Goal: Task Accomplishment & Management: Manage account settings

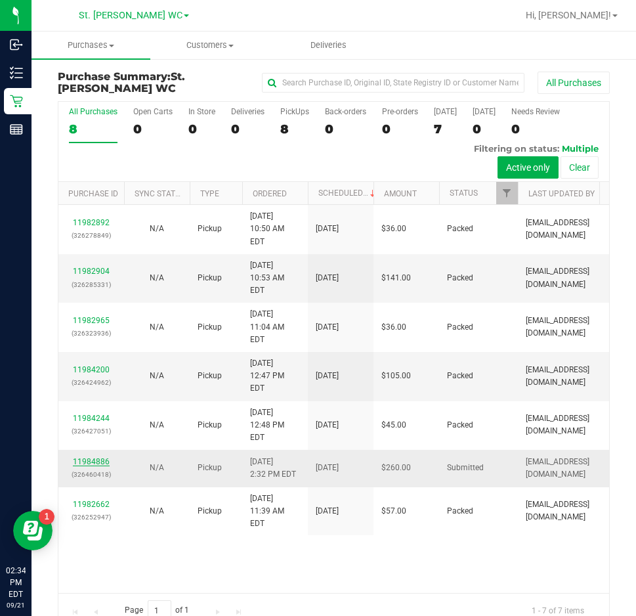
click at [91, 457] on link "11984886" at bounding box center [91, 461] width 37 height 9
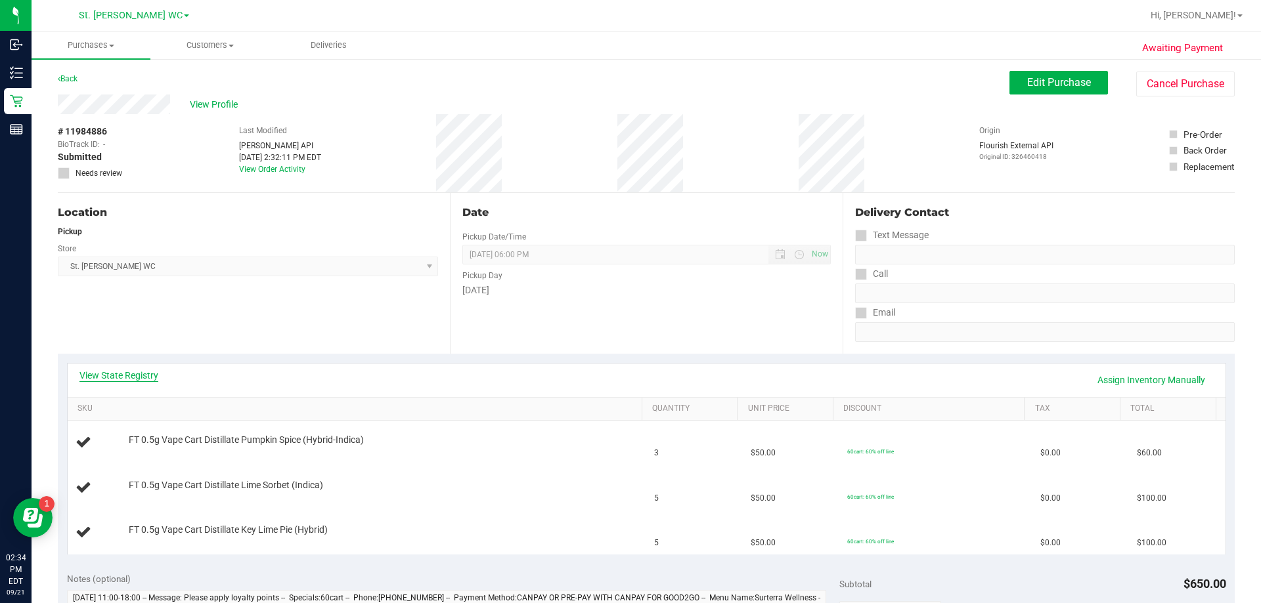
click at [148, 380] on link "View State Registry" at bounding box center [118, 375] width 79 height 13
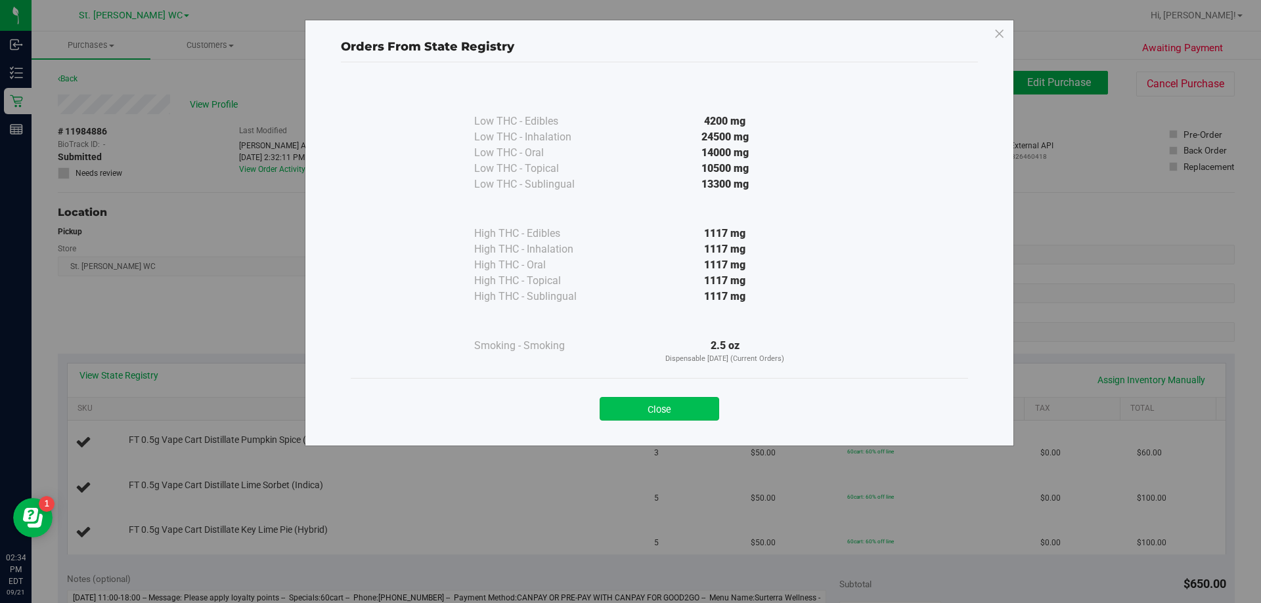
click at [635, 404] on button "Close" at bounding box center [659, 409] width 120 height 24
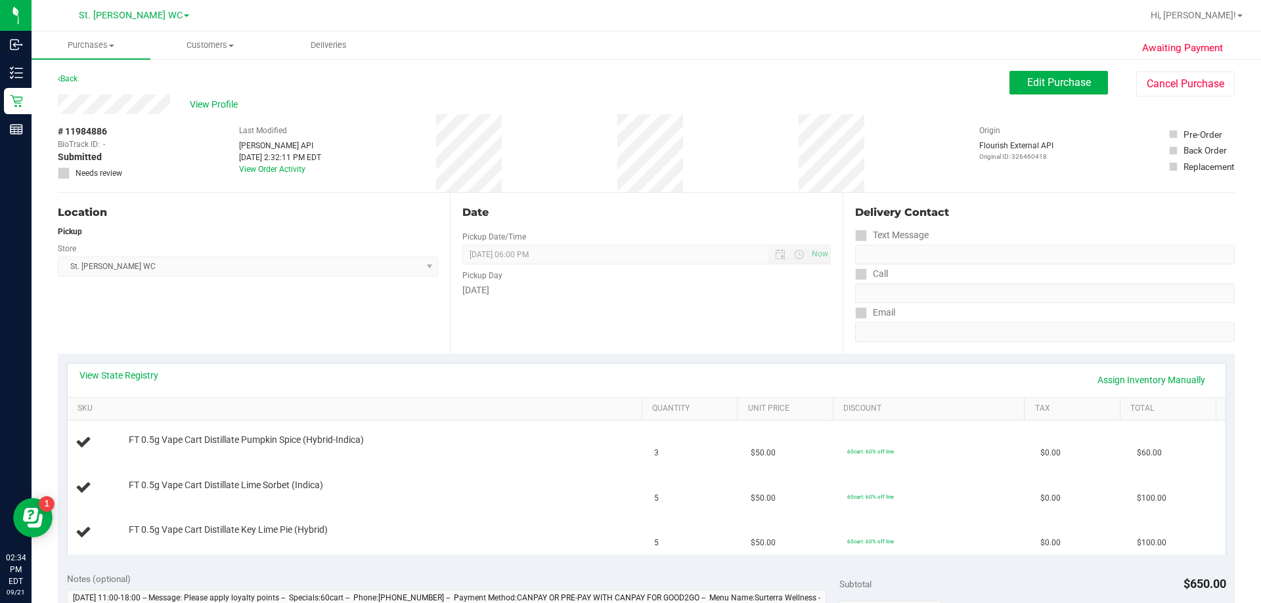
click at [120, 368] on div "View State Registry Assign Inventory Manually" at bounding box center [647, 380] width 1158 height 33
click at [121, 371] on link "View State Registry" at bounding box center [118, 375] width 79 height 13
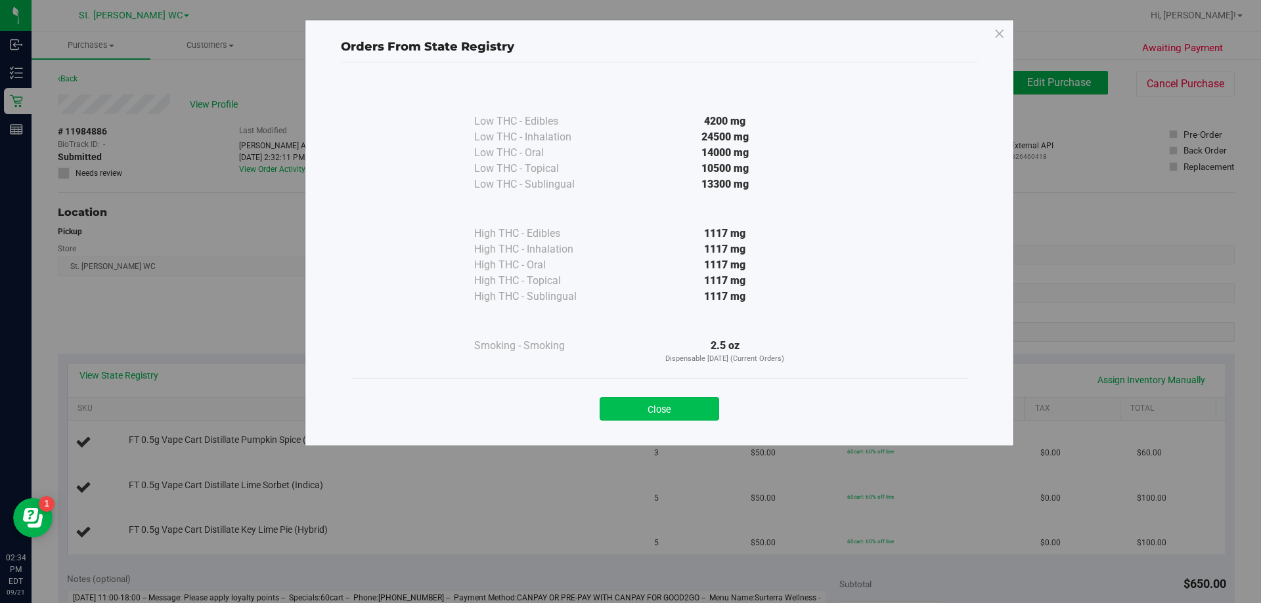
click at [636, 402] on button "Close" at bounding box center [659, 409] width 120 height 24
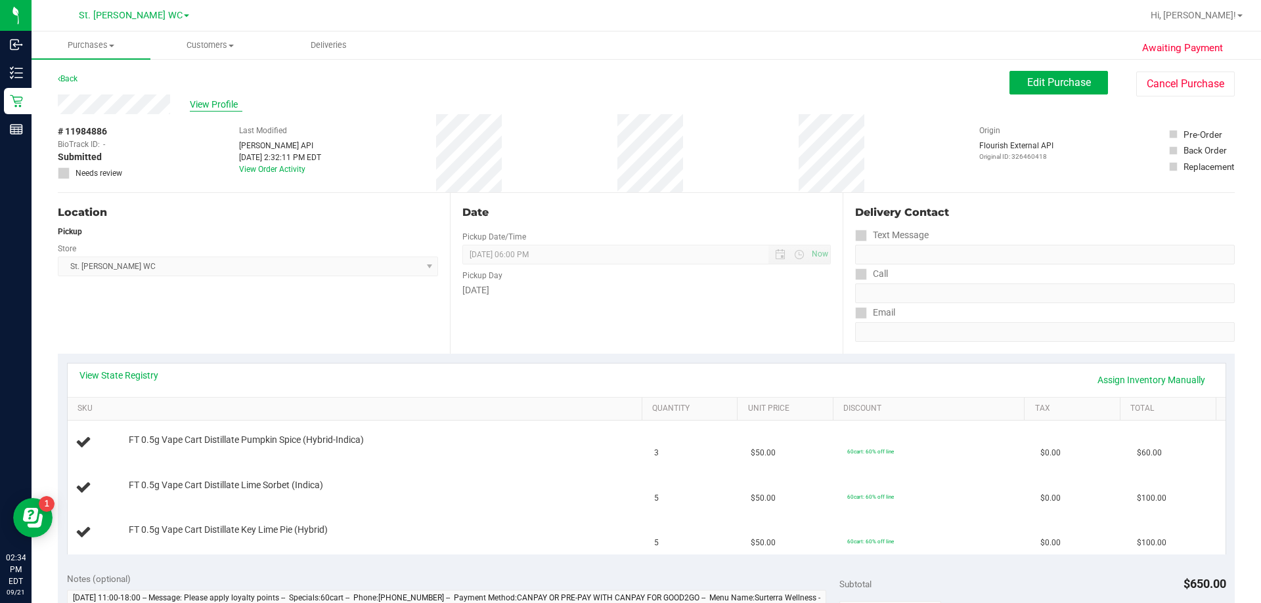
click at [200, 104] on span "View Profile" at bounding box center [216, 105] width 53 height 14
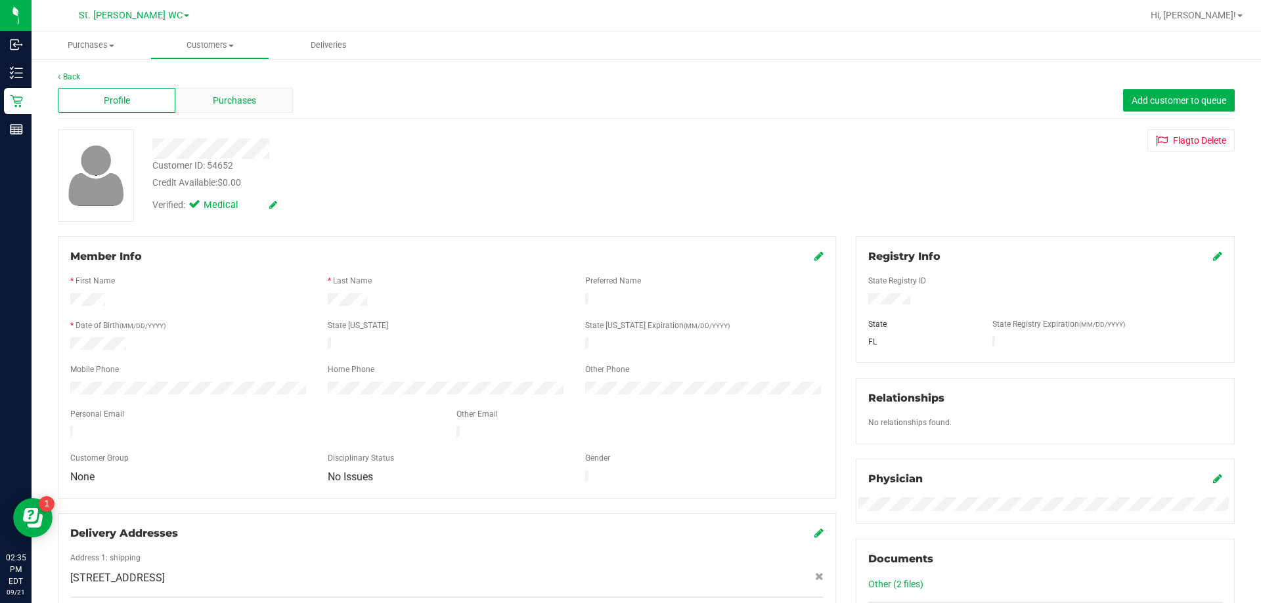
click at [263, 104] on div "Purchases" at bounding box center [234, 100] width 118 height 25
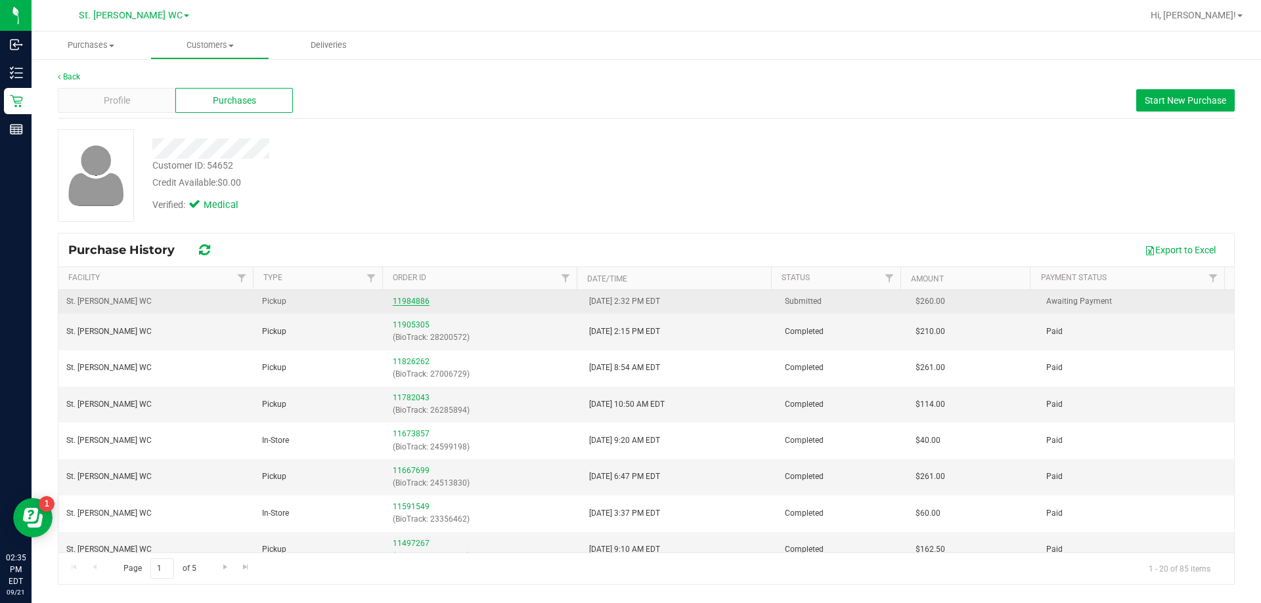
click at [407, 300] on link "11984886" at bounding box center [411, 301] width 37 height 9
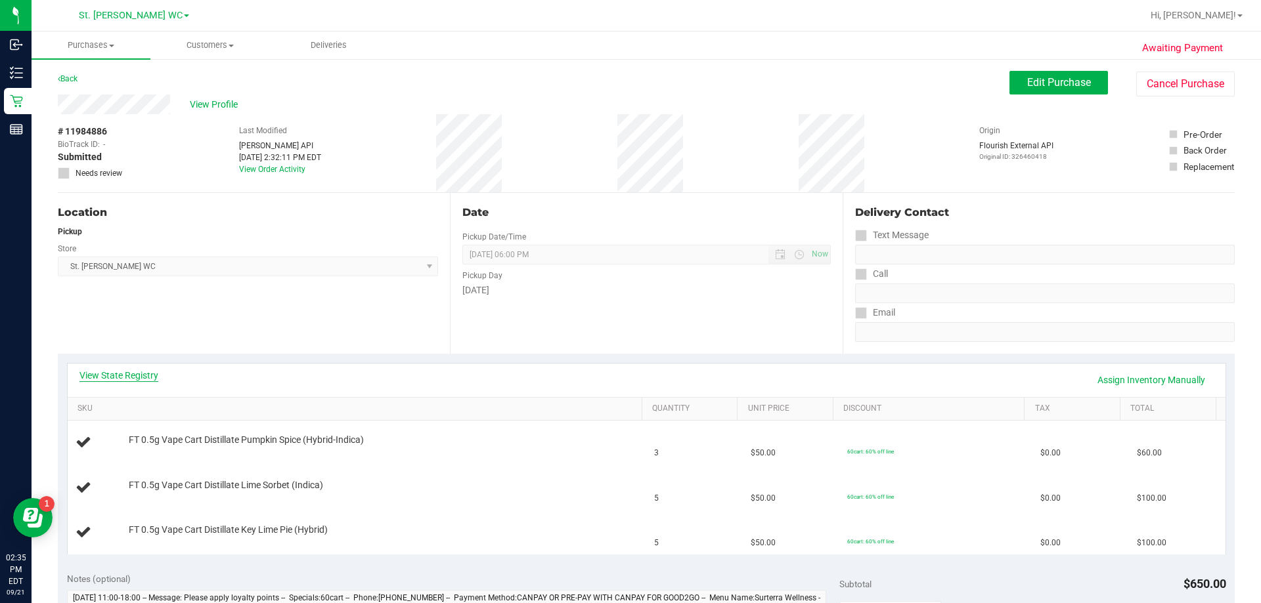
click at [135, 373] on link "View State Registry" at bounding box center [118, 375] width 79 height 13
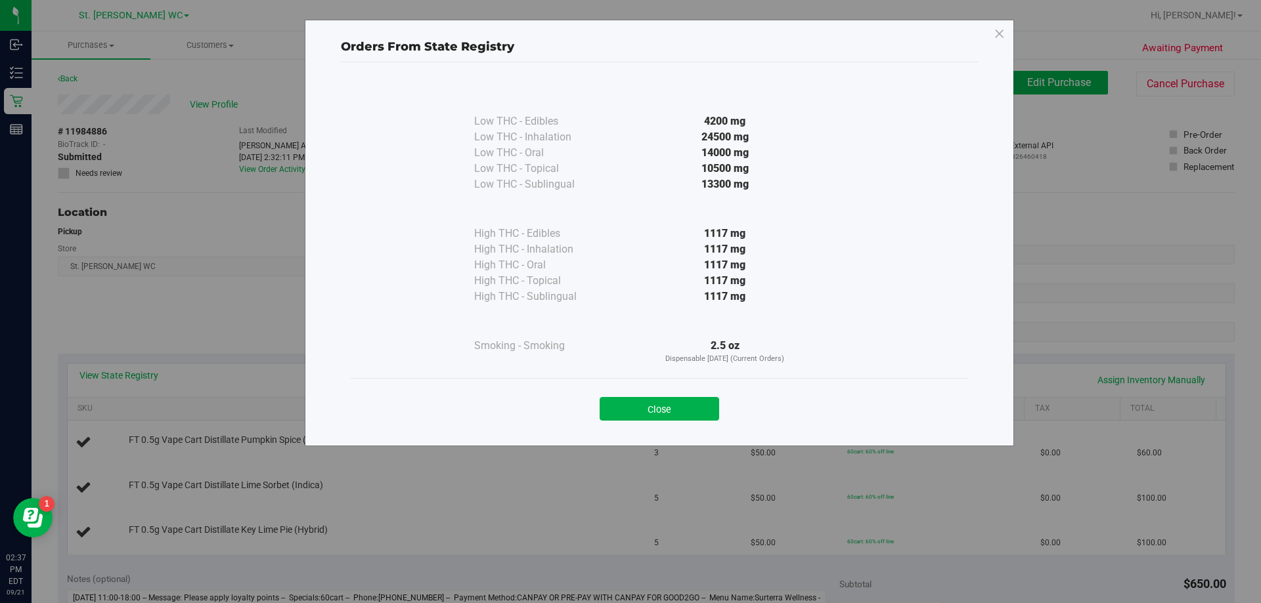
click at [383, 542] on div "Orders From State Registry Low THC - Edibles 4200 mg" at bounding box center [635, 301] width 1271 height 603
click at [636, 408] on button "Close" at bounding box center [659, 409] width 120 height 24
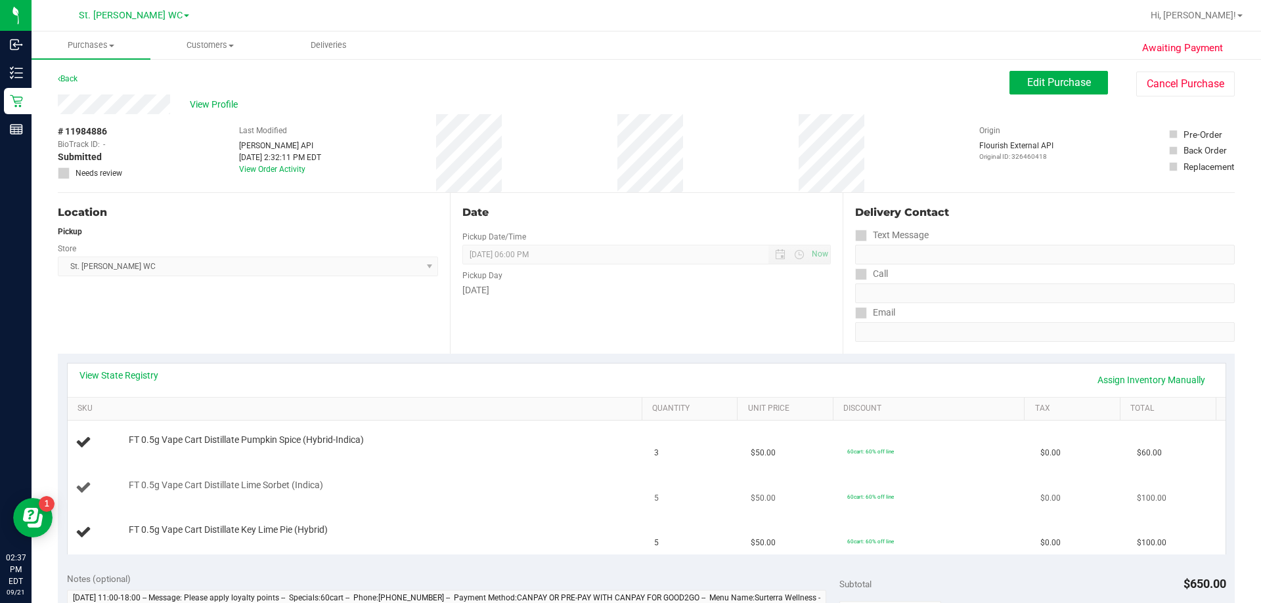
click at [457, 473] on td "FT 0.5g Vape Cart Distillate Lime Sorbet (Indica)" at bounding box center [357, 488] width 579 height 45
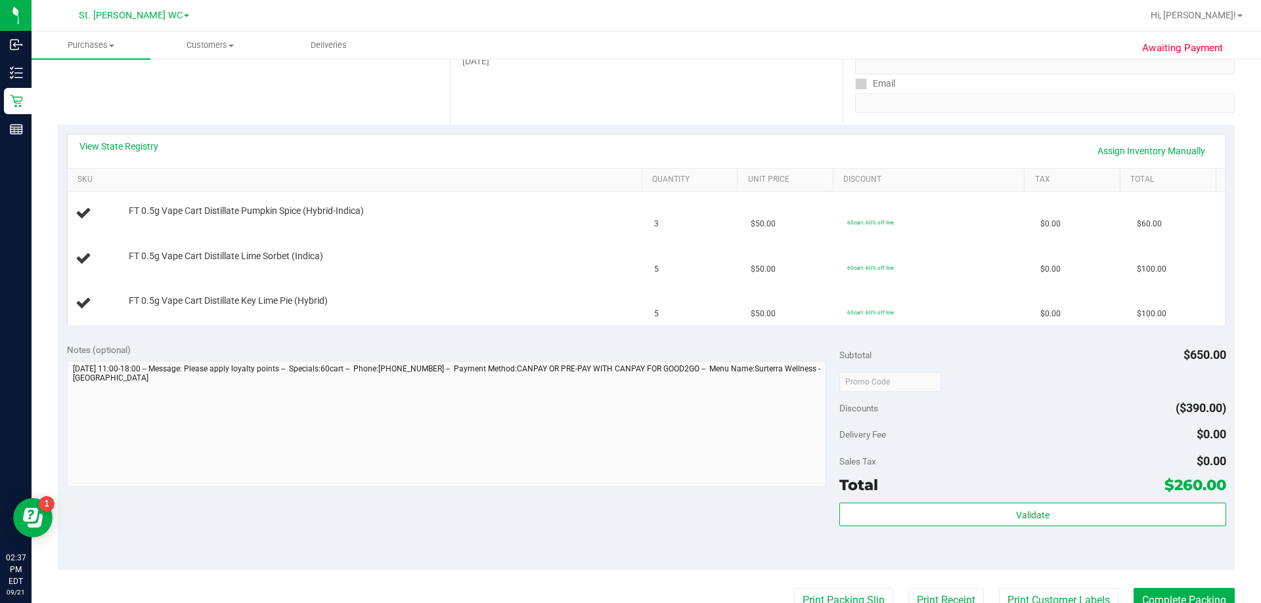
scroll to position [460, 0]
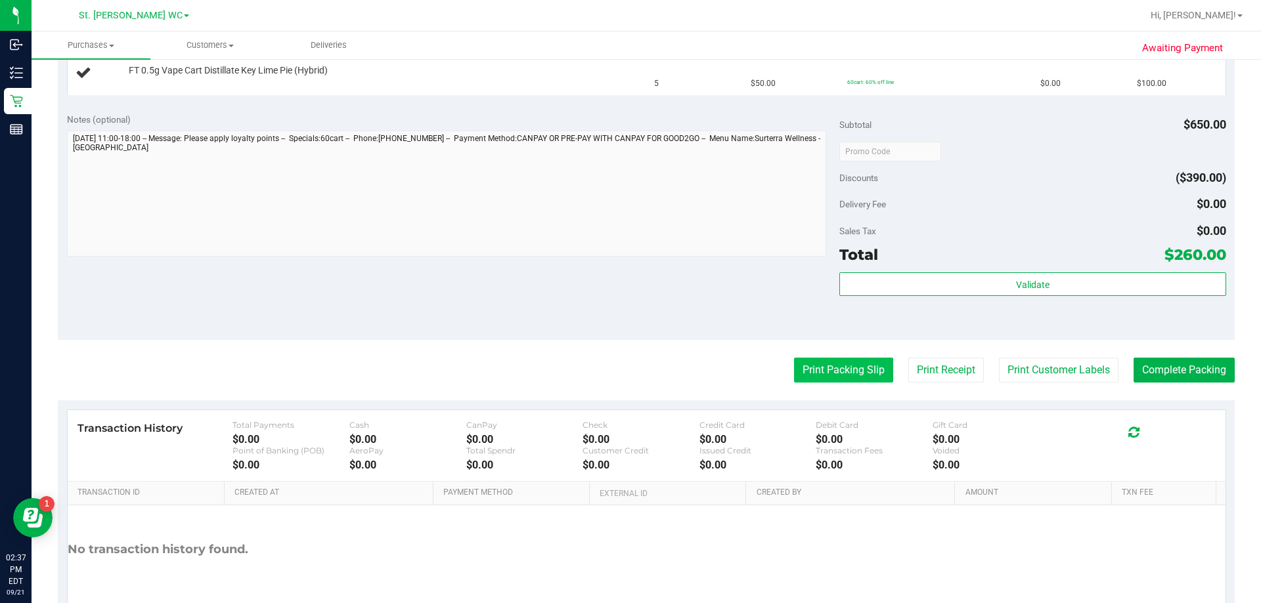
click at [636, 371] on button "Print Packing Slip" at bounding box center [843, 370] width 99 height 25
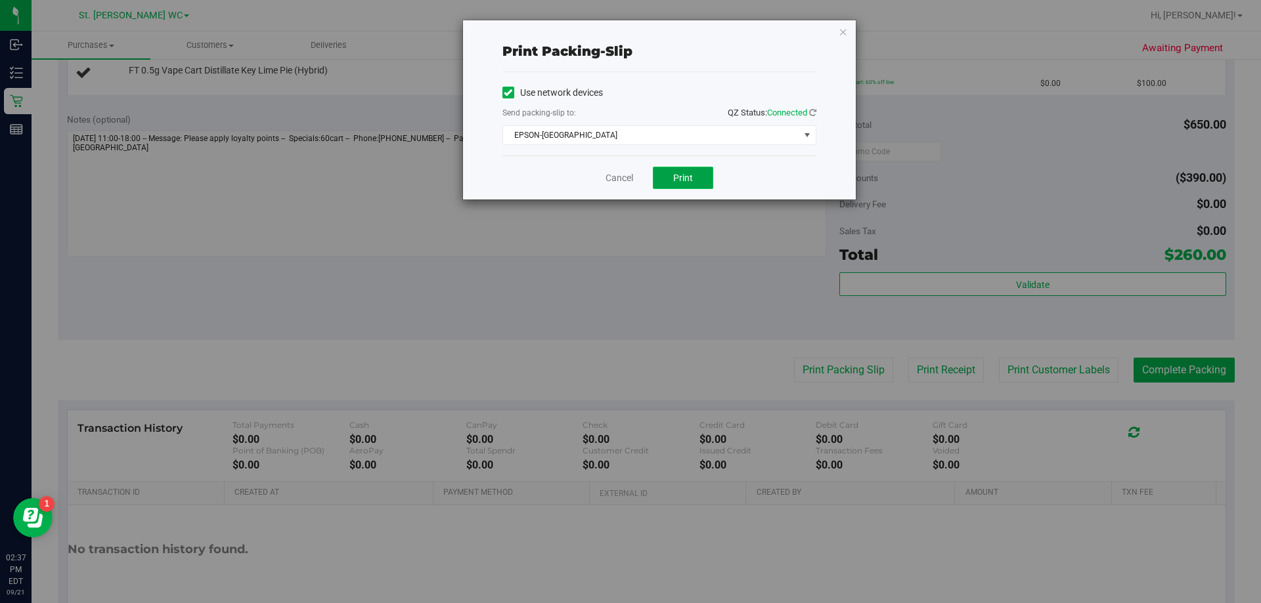
click at [636, 169] on button "Print" at bounding box center [683, 178] width 60 height 22
click at [636, 28] on icon "button" at bounding box center [843, 32] width 9 height 16
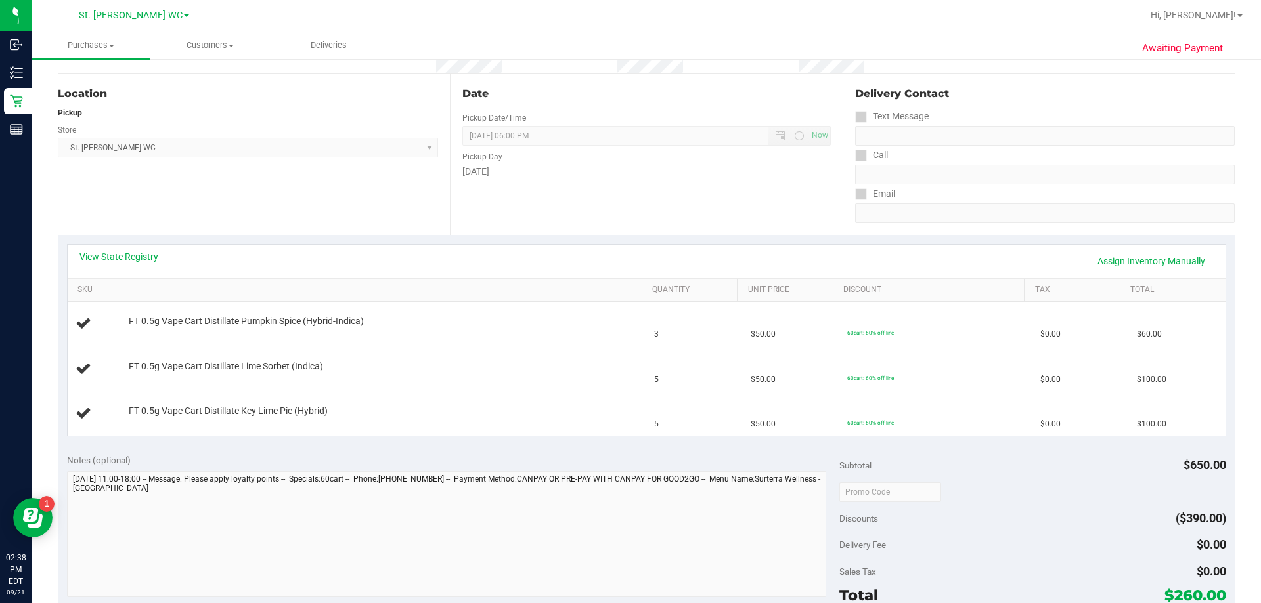
scroll to position [0, 0]
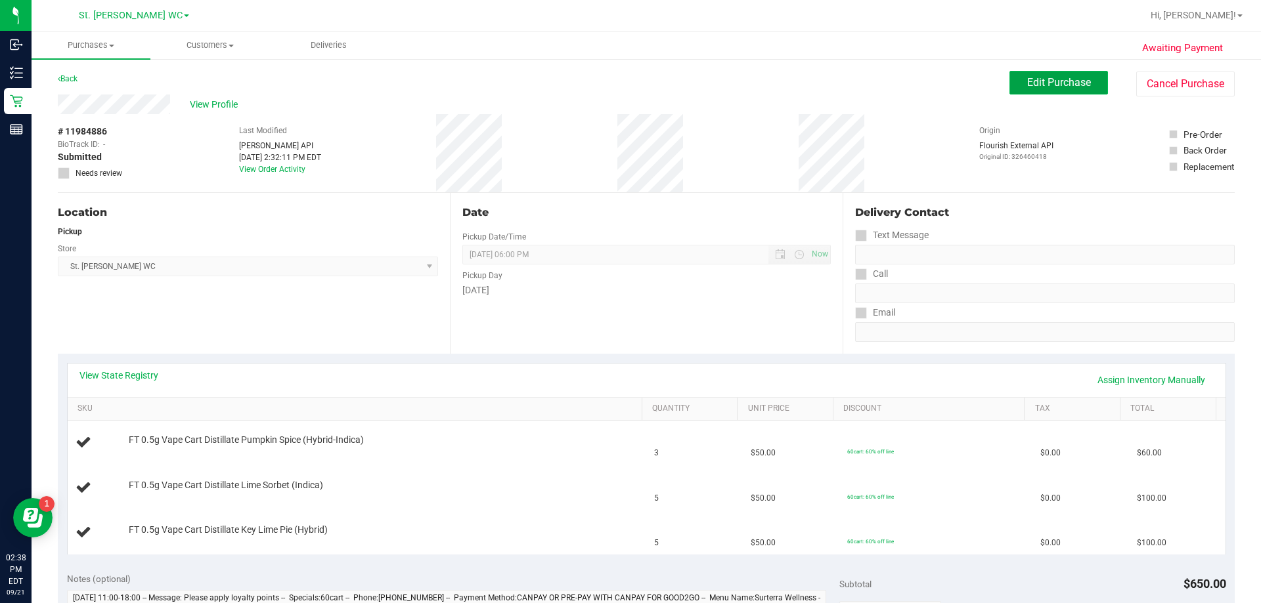
click at [636, 89] on button "Edit Purchase" at bounding box center [1058, 83] width 98 height 24
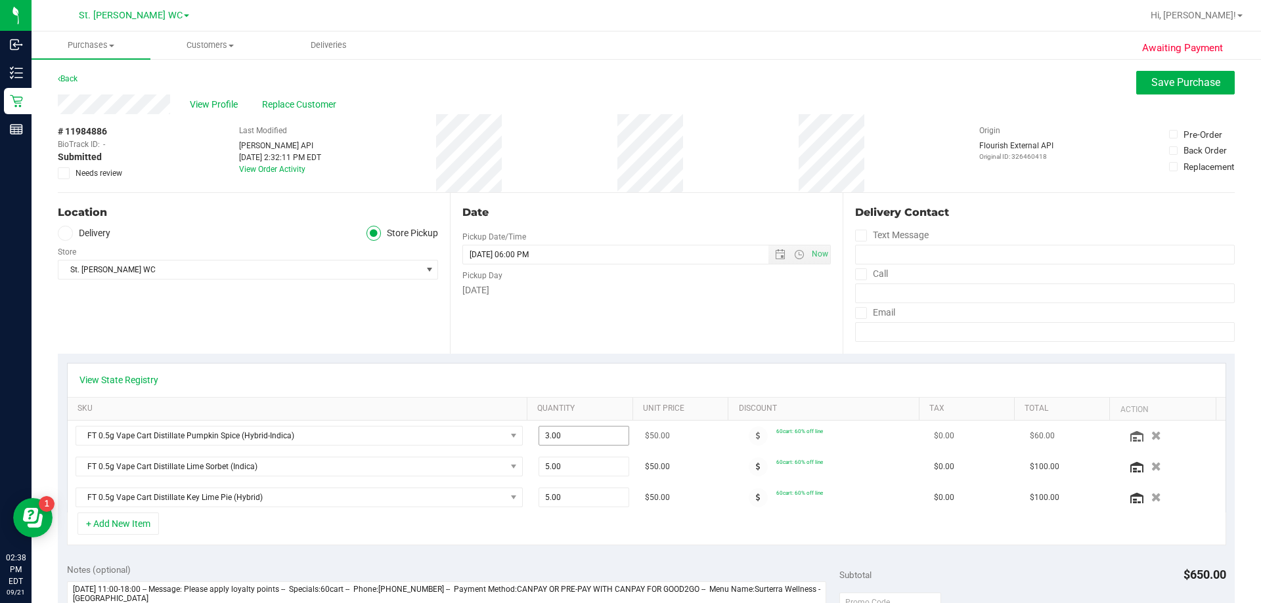
click at [583, 439] on span "3.00 3" at bounding box center [583, 436] width 91 height 20
type input "1"
type input "1.00"
click at [588, 460] on span "5.00 5" at bounding box center [583, 467] width 91 height 20
click at [571, 464] on span "5.00 5" at bounding box center [583, 467] width 91 height 20
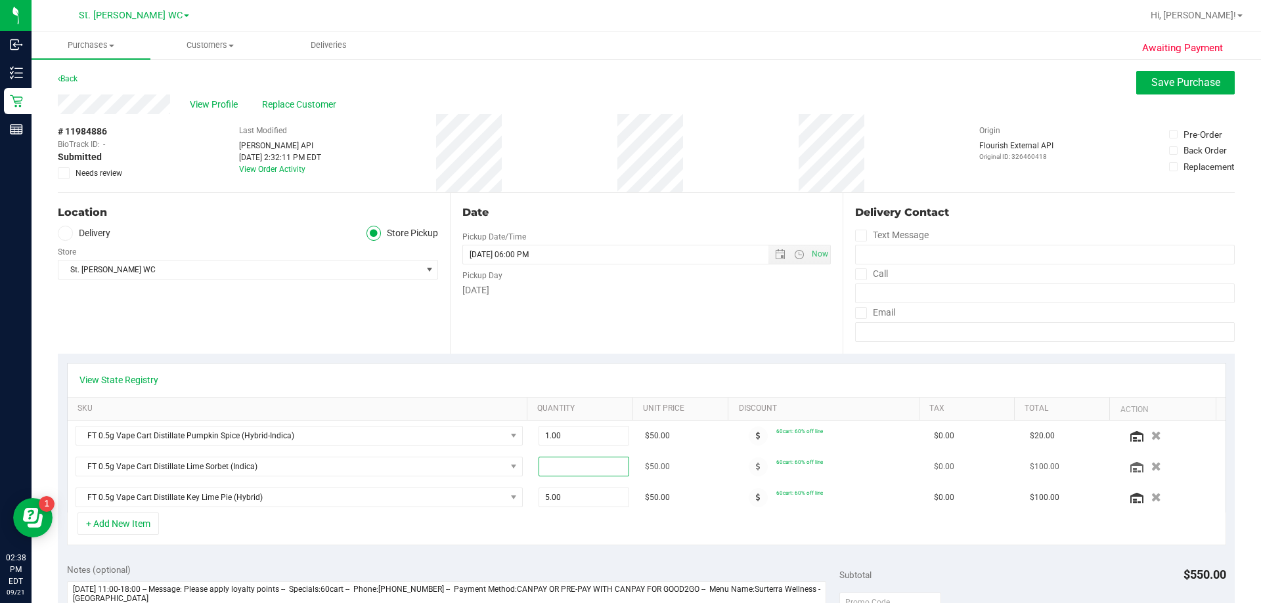
type input "1"
type input "1.00"
click at [554, 494] on span "5.00 5" at bounding box center [583, 498] width 91 height 20
type input "1"
click at [540, 534] on div "+ Add New Item" at bounding box center [646, 529] width 1159 height 33
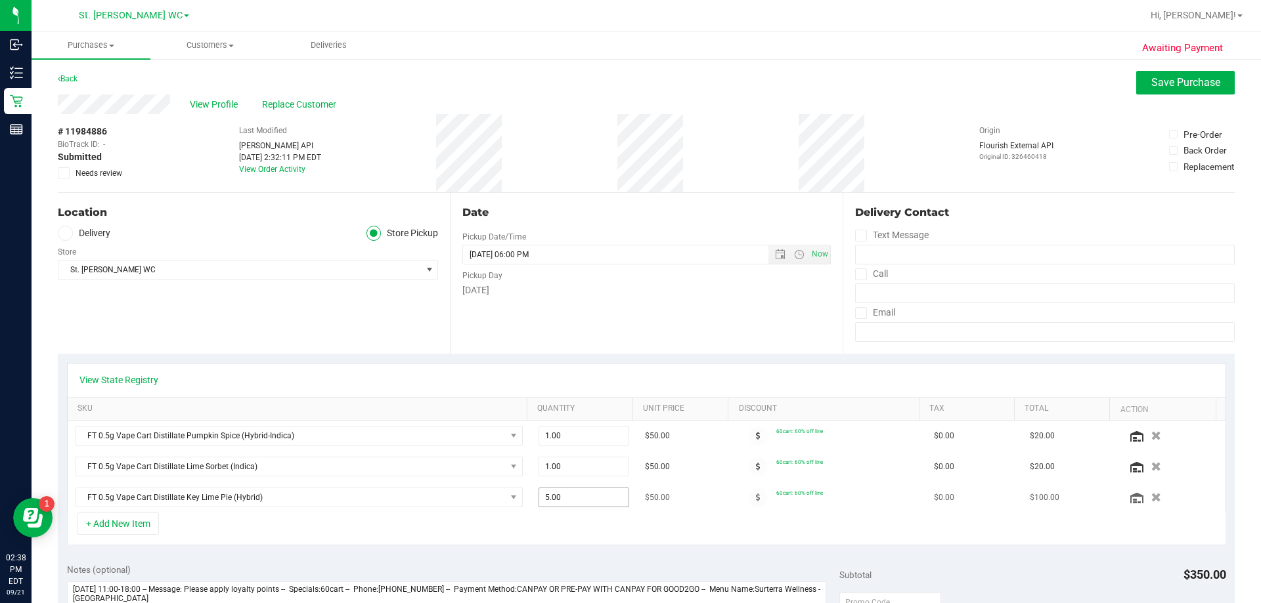
drag, startPoint x: 554, startPoint y: 512, endPoint x: 561, endPoint y: 500, distance: 13.3
click at [560, 502] on td "5.00 5" at bounding box center [584, 498] width 107 height 30
click at [562, 500] on span "5.00 5" at bounding box center [583, 498] width 91 height 20
type input "1"
type input "1.00"
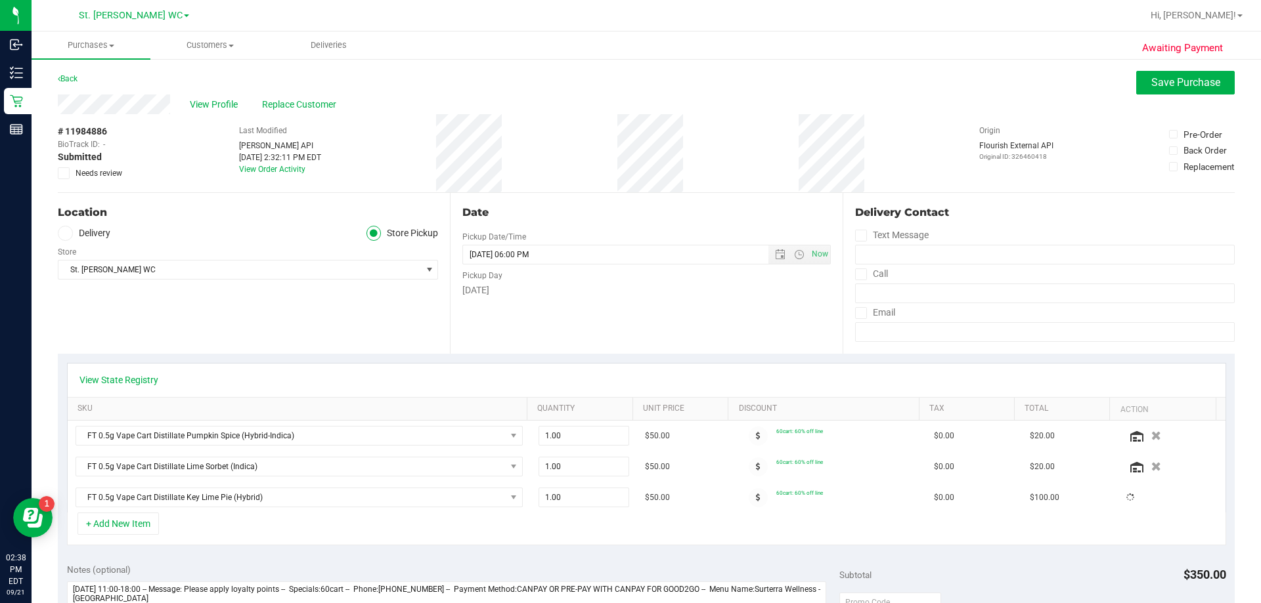
click at [534, 527] on div "+ Add New Item" at bounding box center [646, 529] width 1159 height 33
click at [636, 364] on div "View State Registry" at bounding box center [647, 380] width 1158 height 33
click at [636, 79] on span "Save Purchase" at bounding box center [1185, 82] width 69 height 12
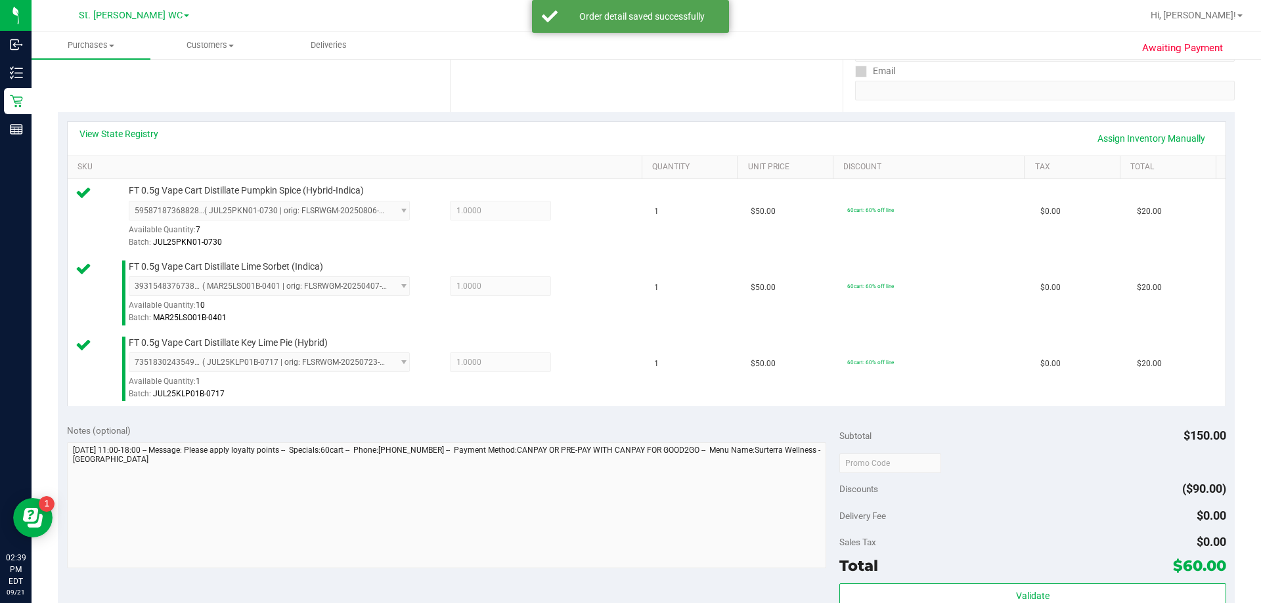
scroll to position [591, 0]
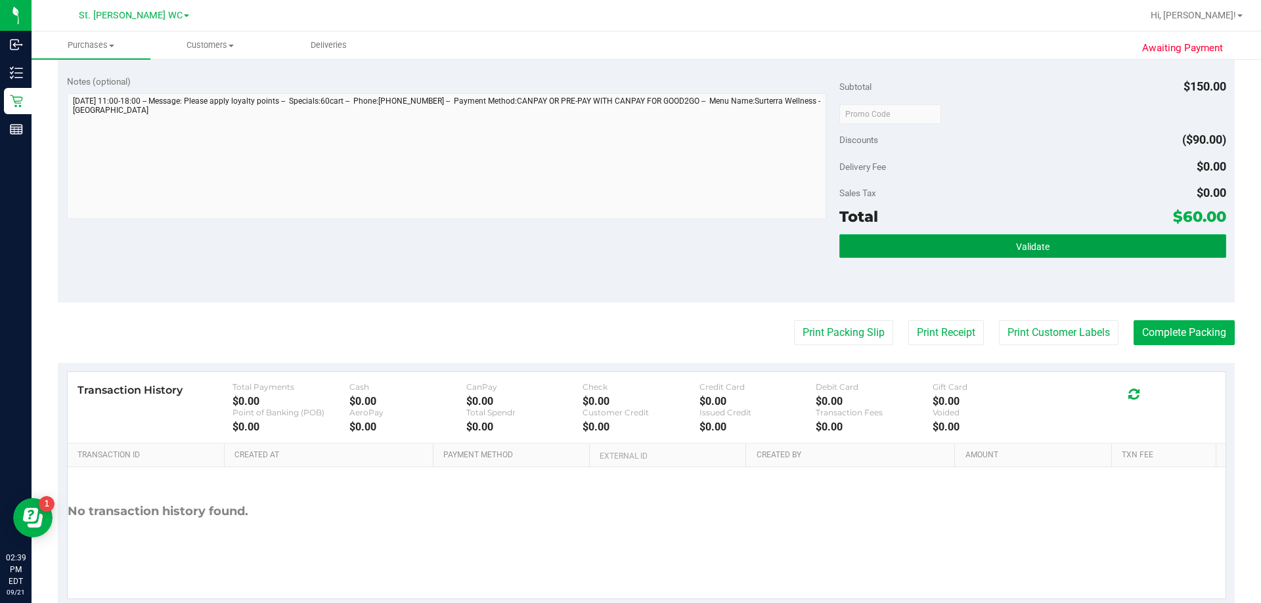
click at [636, 250] on button "Validate" at bounding box center [1032, 246] width 386 height 24
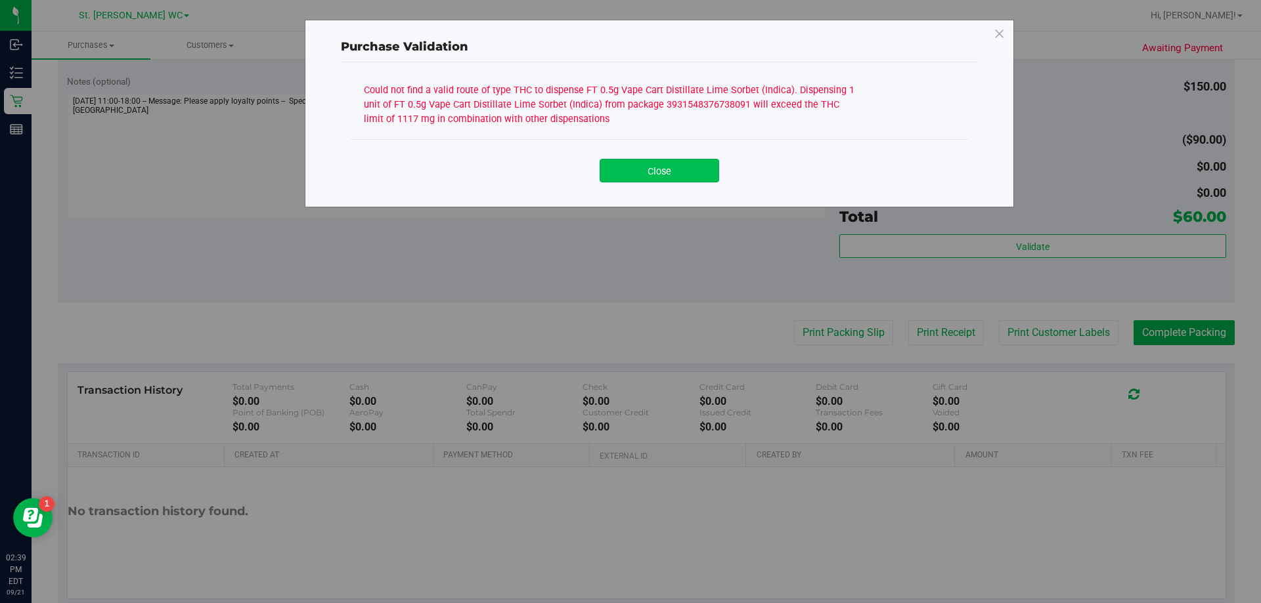
click at [636, 175] on button "Close" at bounding box center [659, 171] width 120 height 24
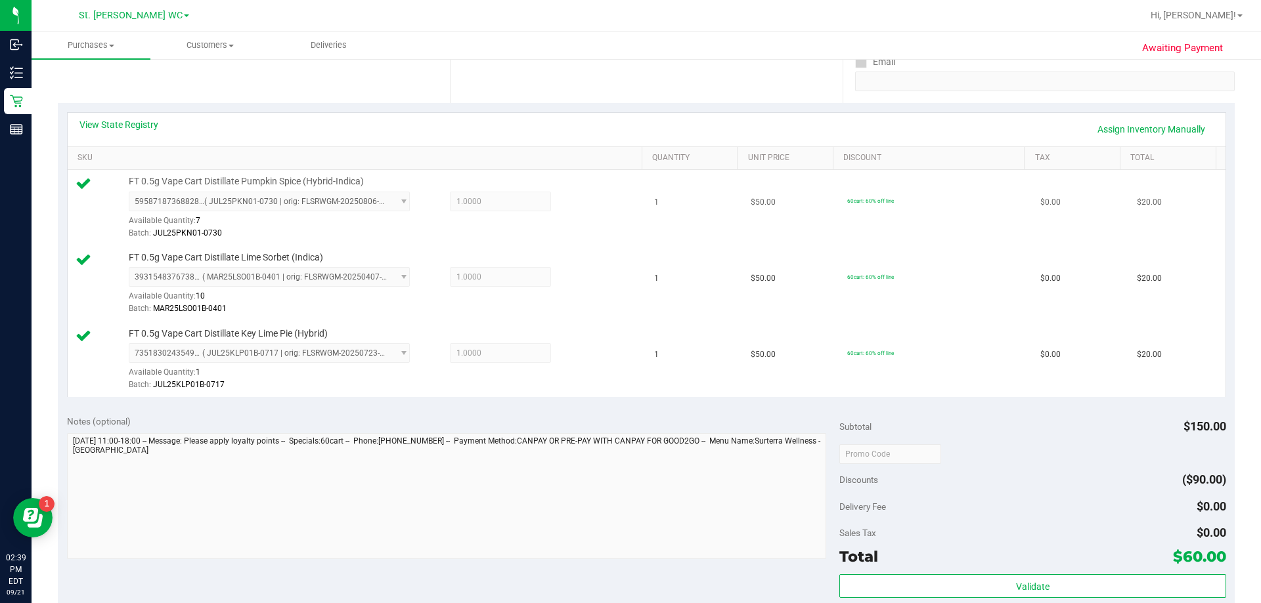
scroll to position [66, 0]
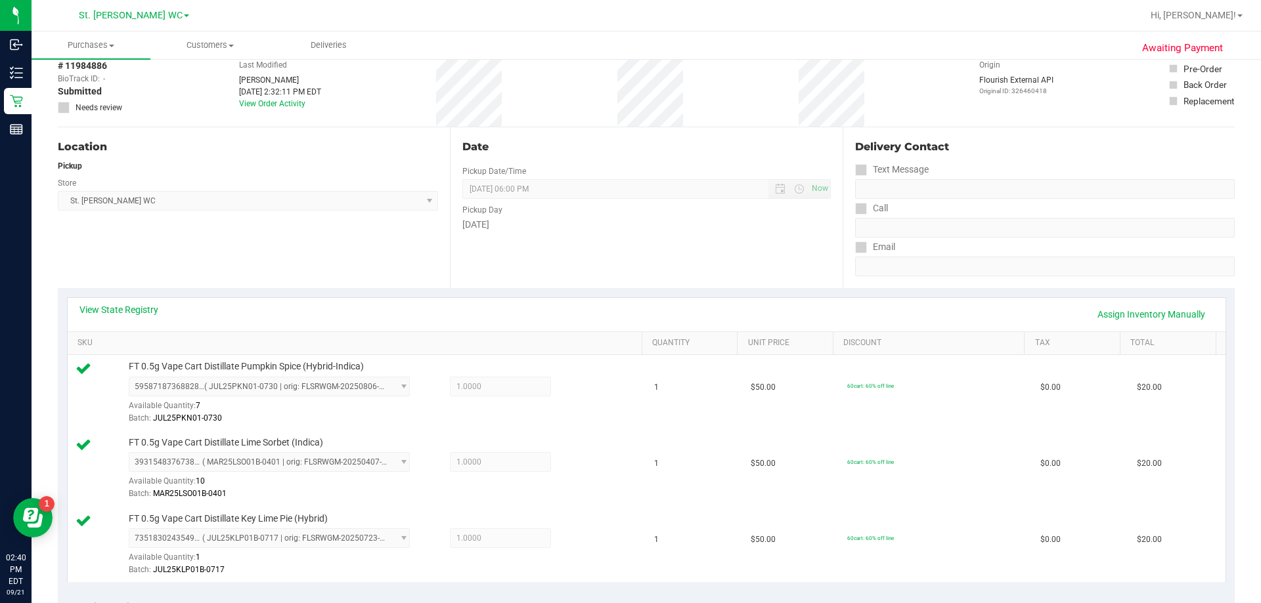
click at [236, 269] on div "Location Pickup Store [GEOGRAPHIC_DATA][PERSON_NAME] WC Select Store [PERSON_NA…" at bounding box center [254, 207] width 392 height 161
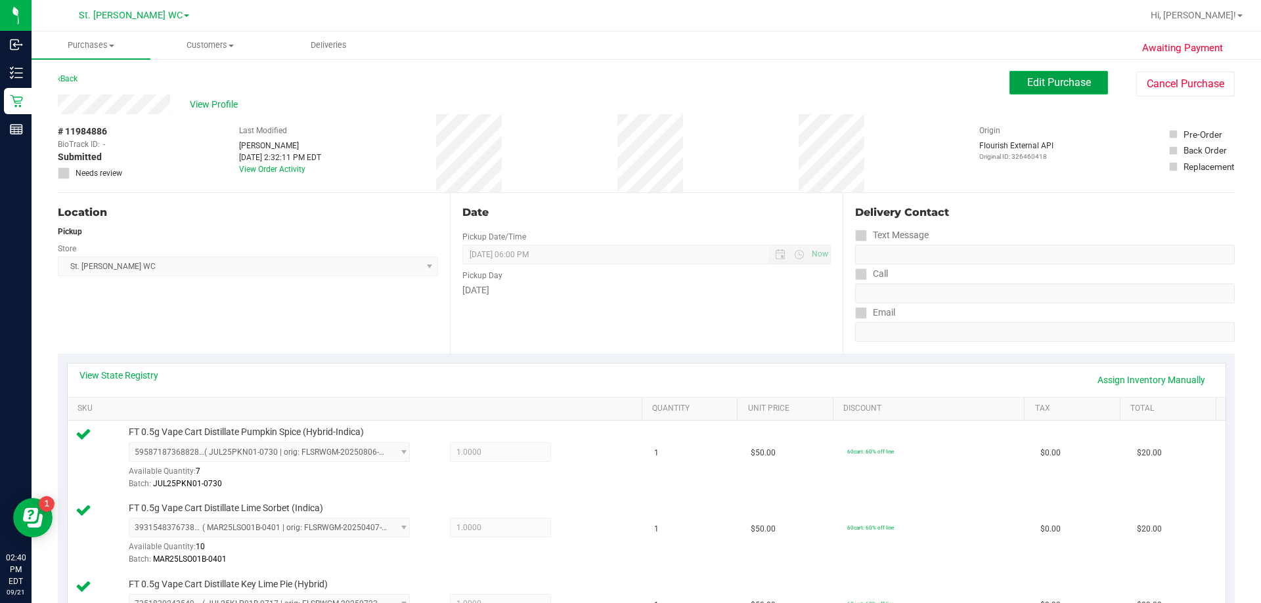
click at [636, 72] on button "Edit Purchase" at bounding box center [1058, 83] width 98 height 24
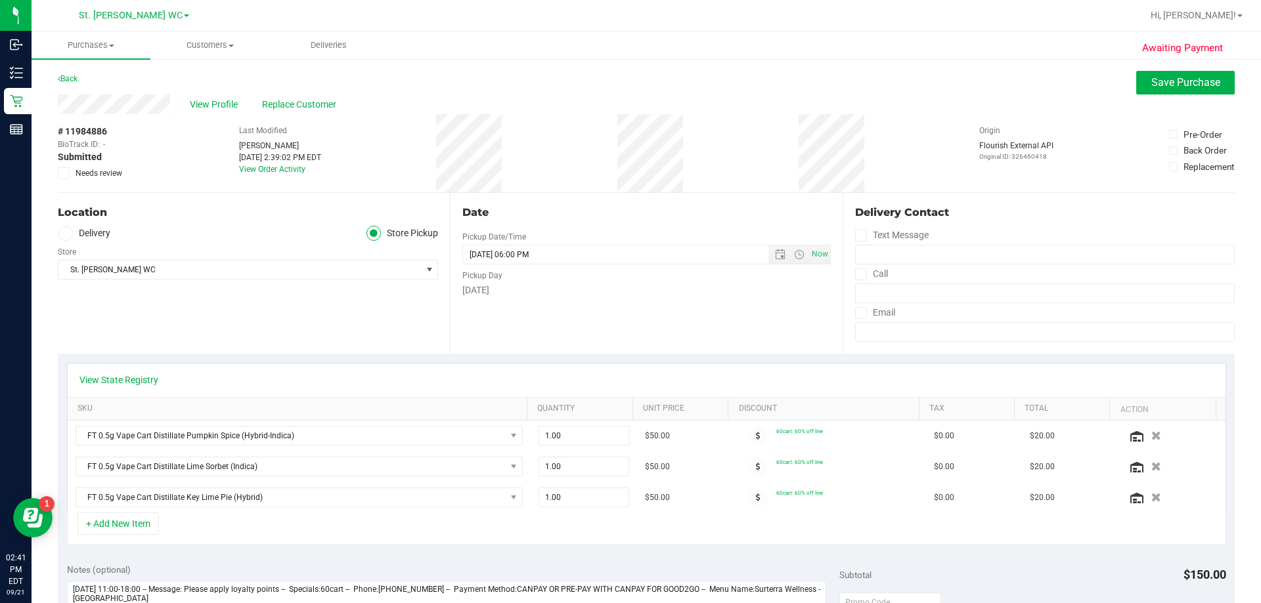
click at [636, 168] on div "# 11984886 BioTrack ID: - Submitted Needs review Last Modified [PERSON_NAME] [D…" at bounding box center [646, 153] width 1177 height 78
click at [636, 91] on button "Save Purchase" at bounding box center [1185, 83] width 98 height 24
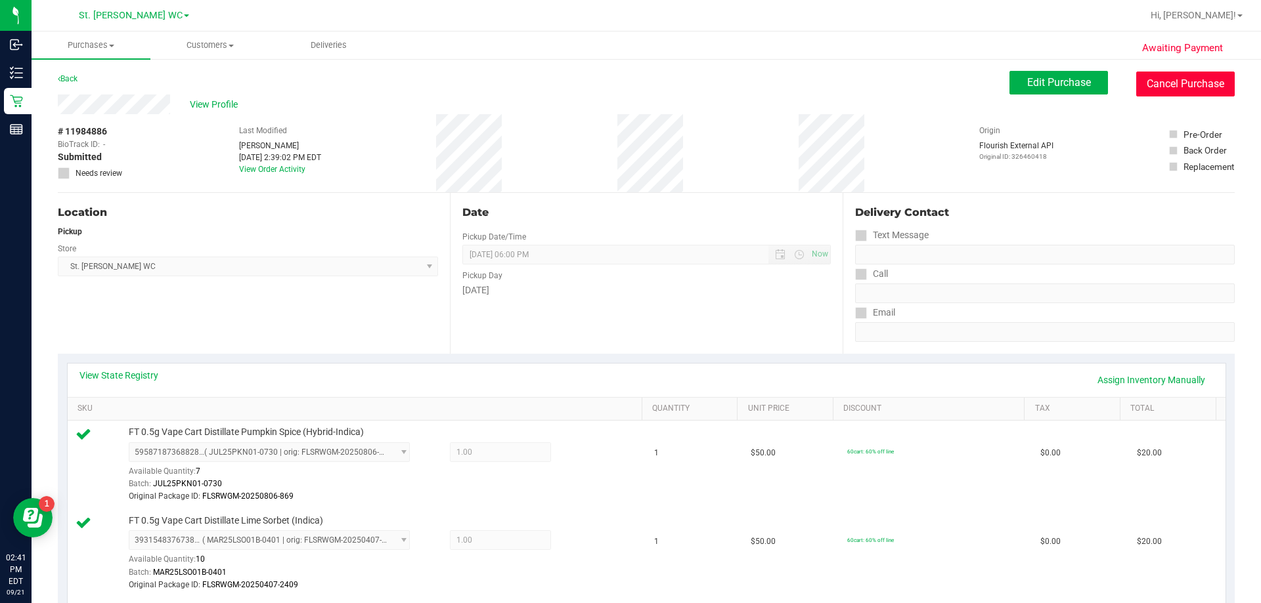
click at [636, 85] on button "Cancel Purchase" at bounding box center [1185, 84] width 98 height 25
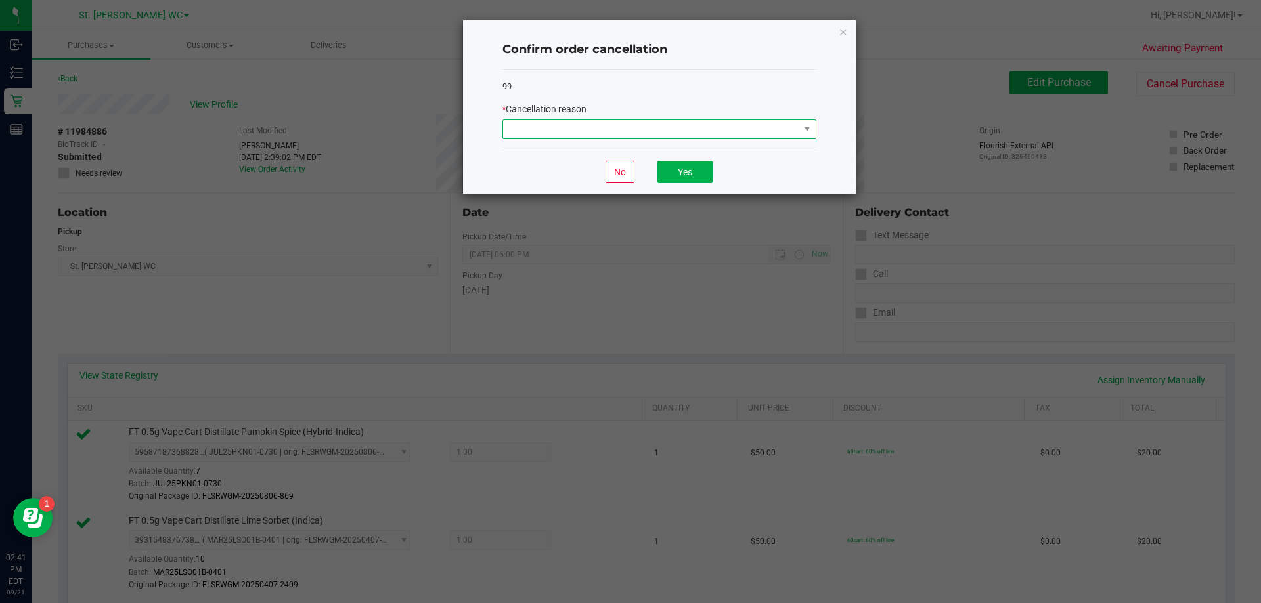
click at [633, 135] on span at bounding box center [651, 129] width 296 height 18
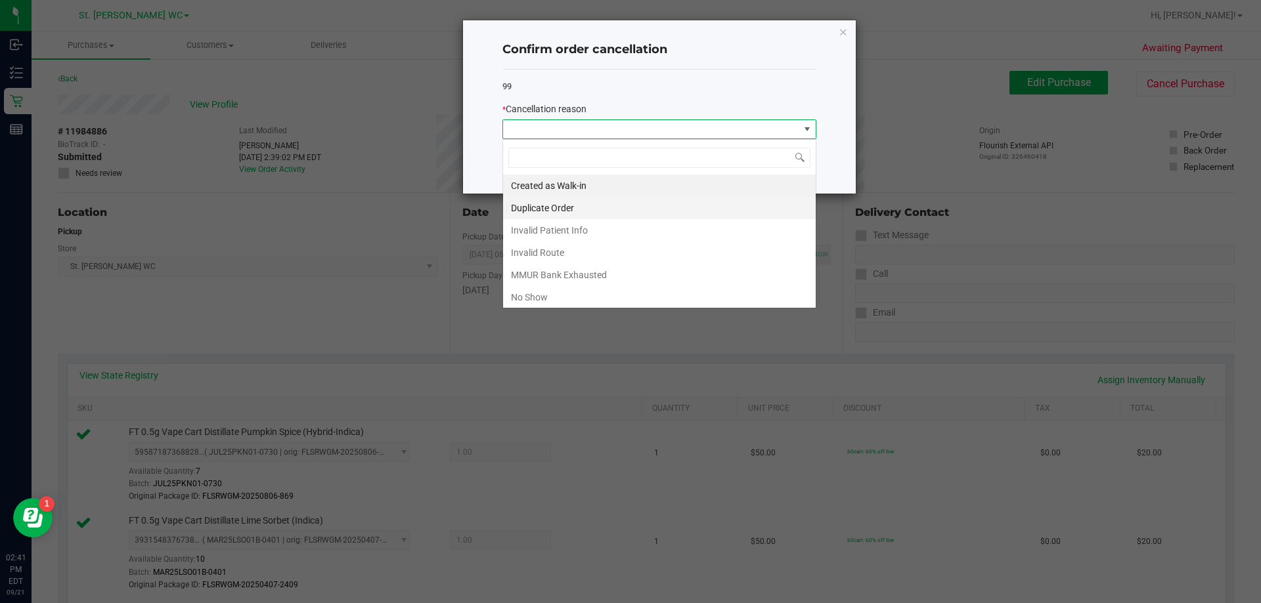
scroll to position [20, 314]
click at [561, 278] on li "MMUR Bank Exhausted" at bounding box center [659, 275] width 313 height 22
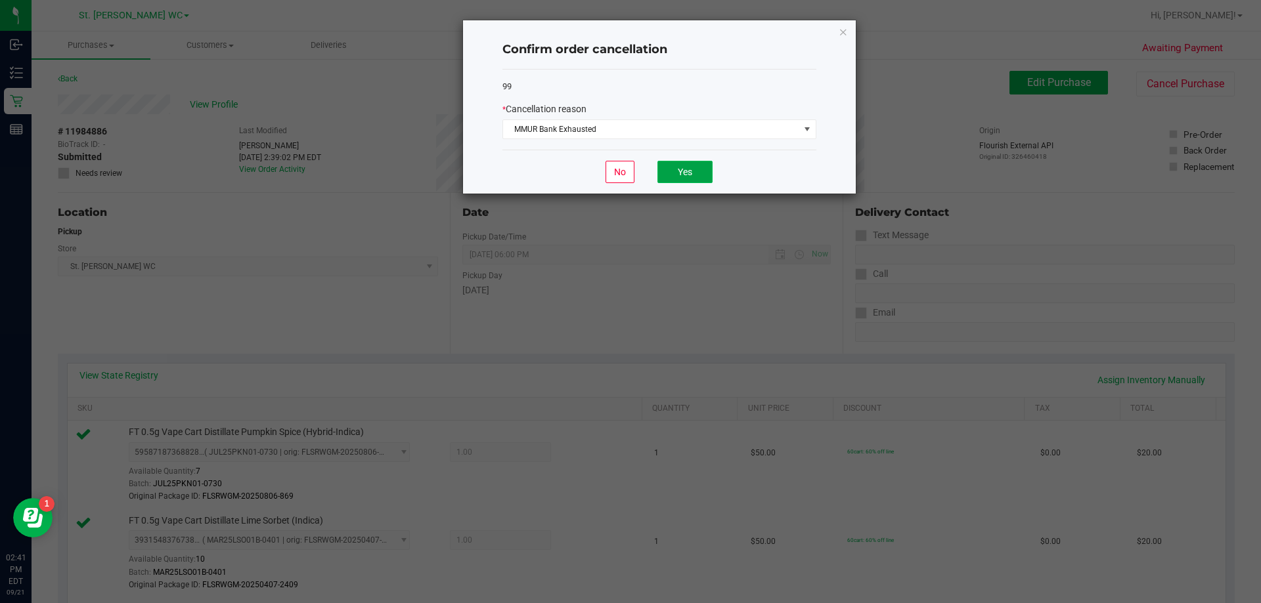
click at [636, 177] on button "Yes" at bounding box center [684, 172] width 55 height 22
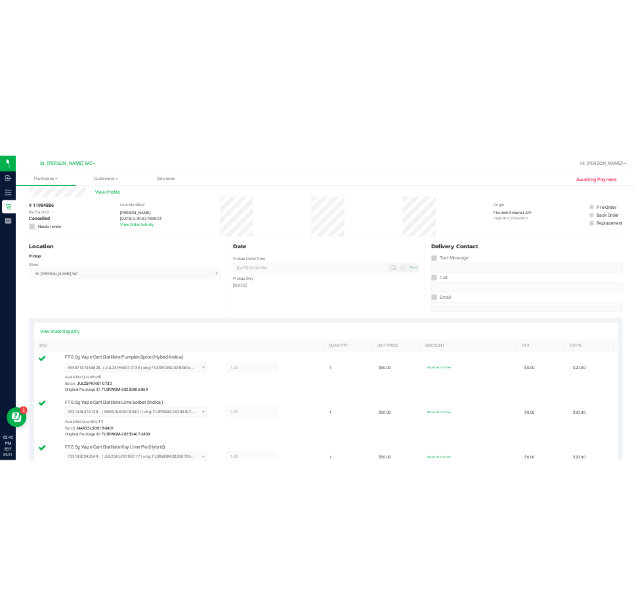
scroll to position [0, 0]
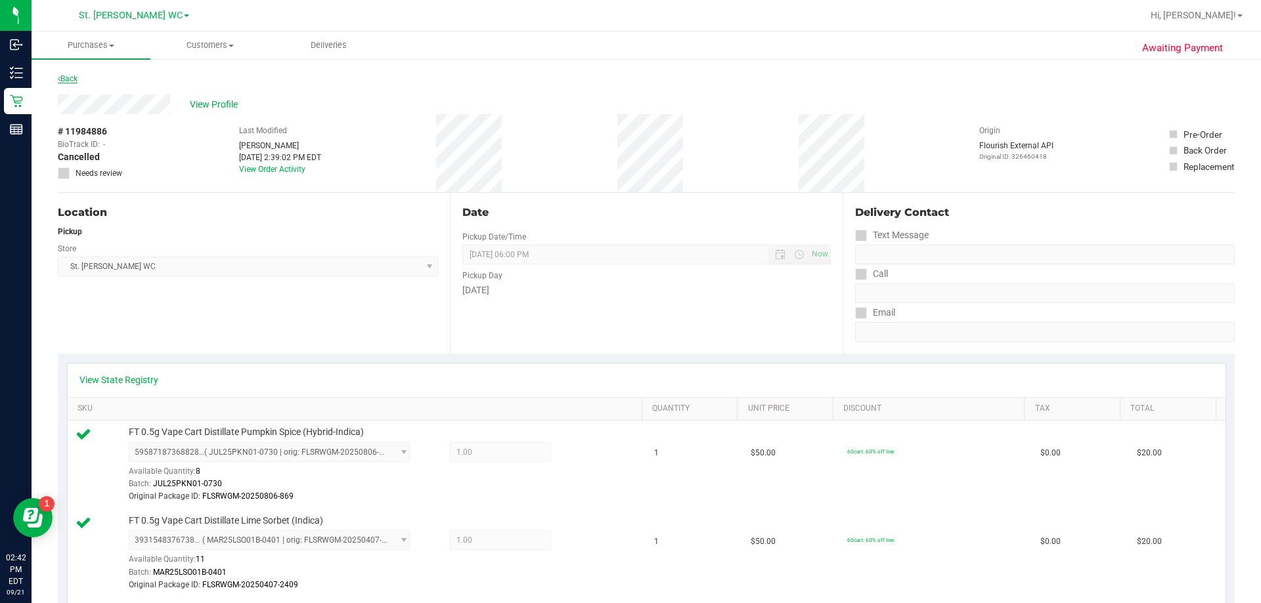
click at [76, 79] on link "Back" at bounding box center [68, 78] width 20 height 9
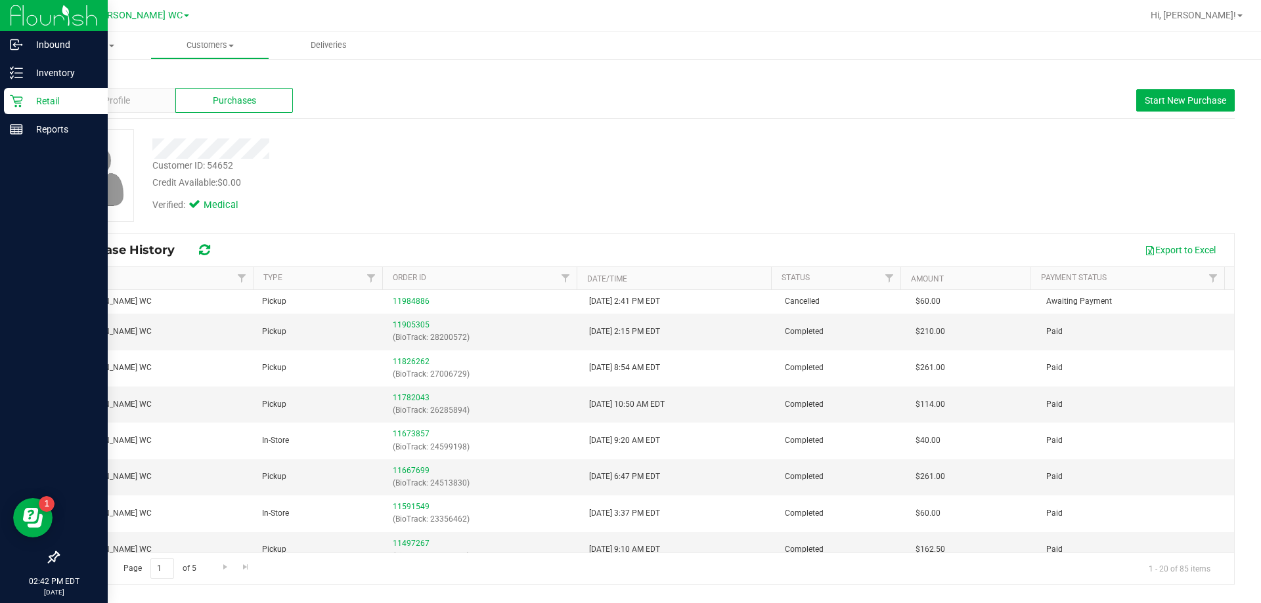
click at [12, 108] on div "Retail" at bounding box center [56, 101] width 104 height 26
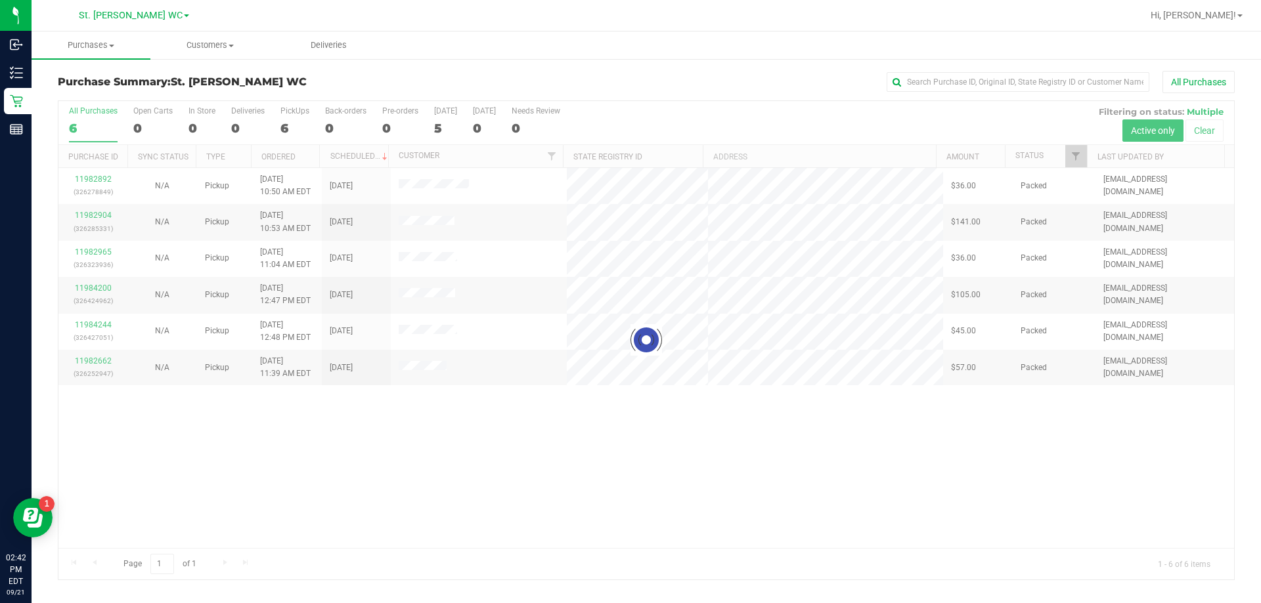
click at [636, 507] on div at bounding box center [645, 340] width 1175 height 479
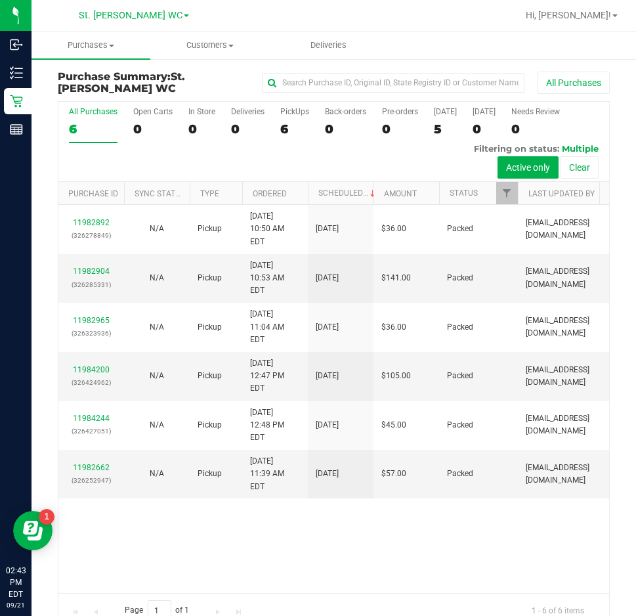
click at [438, 524] on div "11982892 (326278849) N/A Pickup [DATE] 10:50 AM EDT 9/21/2025 $36.00 Packed [EM…" at bounding box center [333, 399] width 551 height 388
